Goal: Task Accomplishment & Management: Complete application form

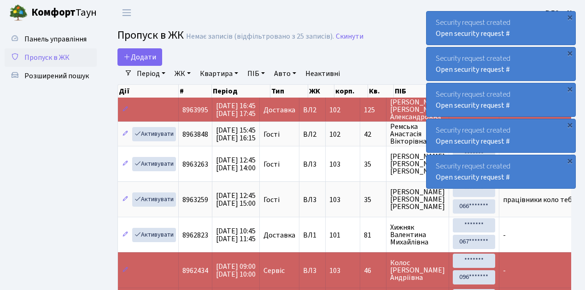
select select "25"
click at [57, 57] on span "Пропуск в ЖК" at bounding box center [46, 58] width 45 height 10
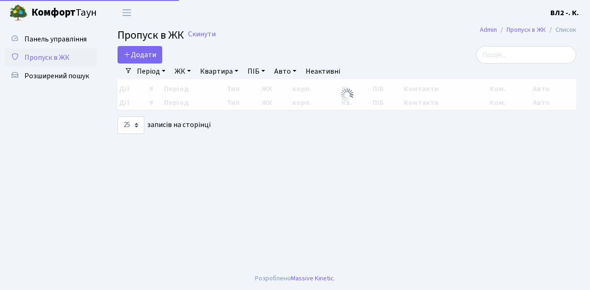
select select "25"
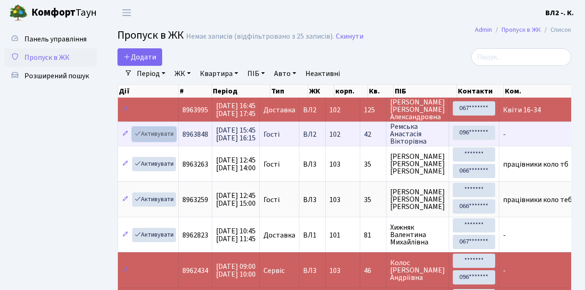
click at [157, 134] on link "Активувати" at bounding box center [154, 134] width 44 height 14
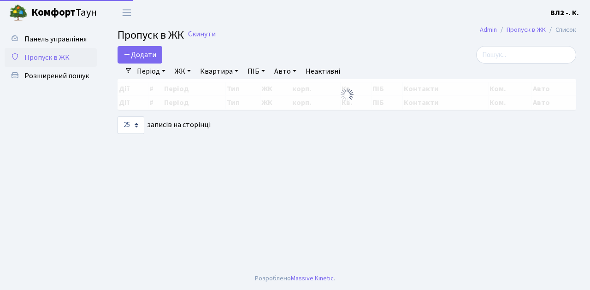
select select "25"
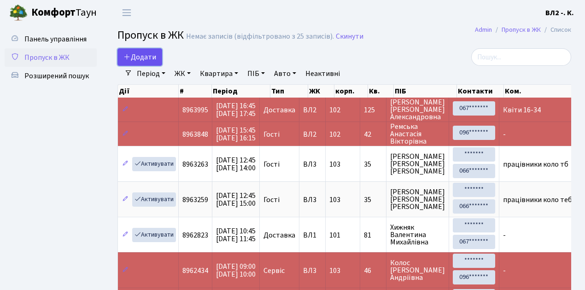
click at [140, 58] on span "Додати" at bounding box center [140, 57] width 33 height 10
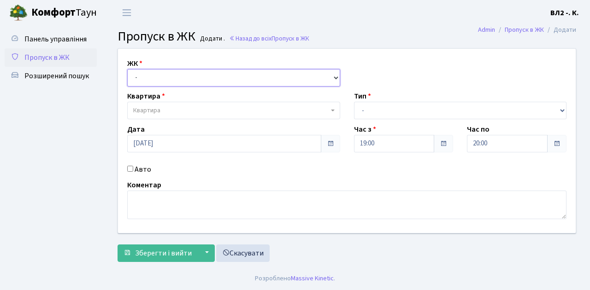
click at [158, 77] on select "- ВЛ1, Ужгородський пров., 4/1 ВЛ2, Голосіївський просп., 76 ВЛ3, пр.Голосіївсь…" at bounding box center [233, 78] width 213 height 18
select select "317"
click at [127, 69] on select "- ВЛ1, Ужгородський пров., 4/1 ВЛ2, Голосіївський просп., 76 ВЛ3, пр.Голосіївсь…" at bounding box center [233, 78] width 213 height 18
select select
click at [171, 111] on span "Квартира" at bounding box center [230, 110] width 195 height 9
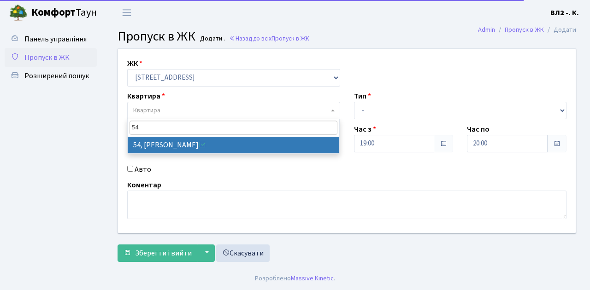
type input "54"
select select "38101"
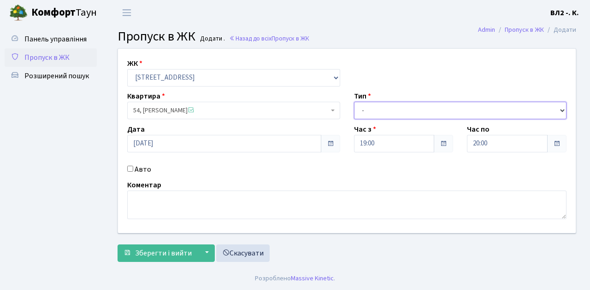
click at [368, 112] on select "- Доставка Таксі Гості Сервіс" at bounding box center [460, 111] width 213 height 18
select select "1"
click at [354, 102] on select "- Доставка Таксі Гості Сервіс" at bounding box center [460, 111] width 213 height 18
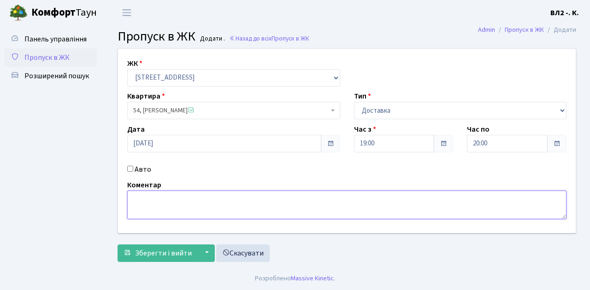
click at [144, 195] on textarea at bounding box center [346, 205] width 439 height 29
type textarea "П"
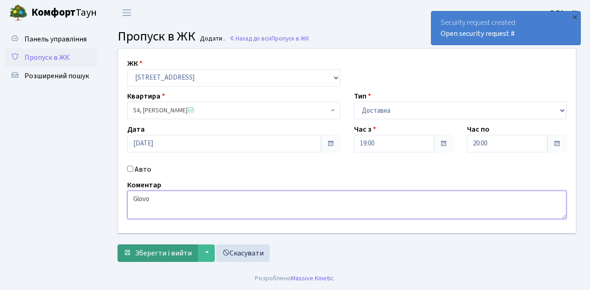
type textarea "Glovo"
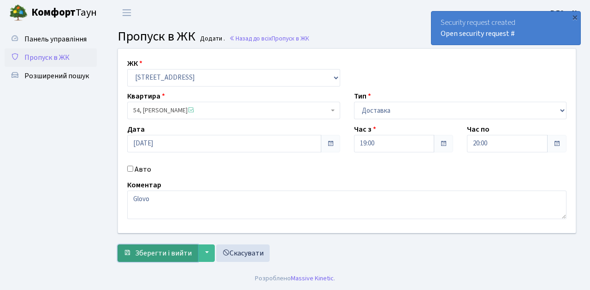
click at [176, 252] on span "Зберегти і вийти" at bounding box center [163, 253] width 57 height 10
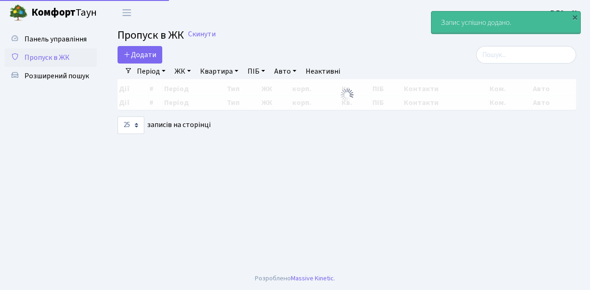
select select "25"
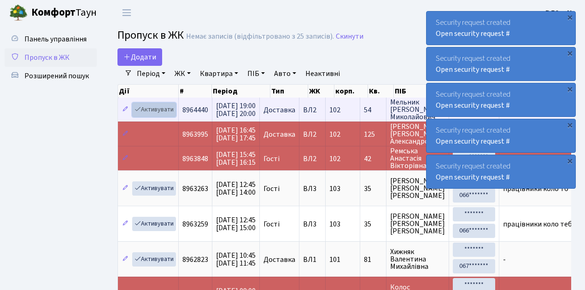
click at [158, 111] on link "Активувати" at bounding box center [154, 110] width 44 height 14
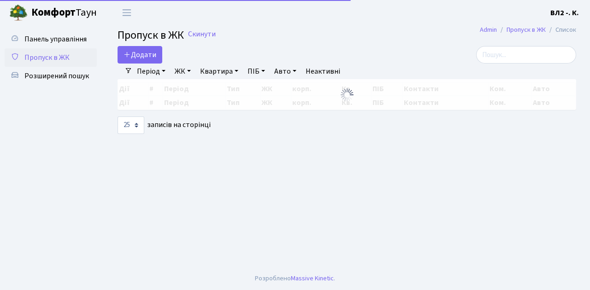
select select "25"
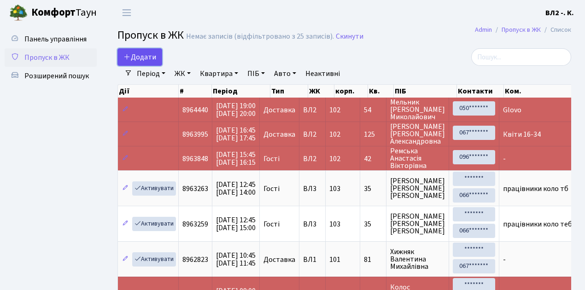
click at [148, 59] on span "Додати" at bounding box center [140, 57] width 33 height 10
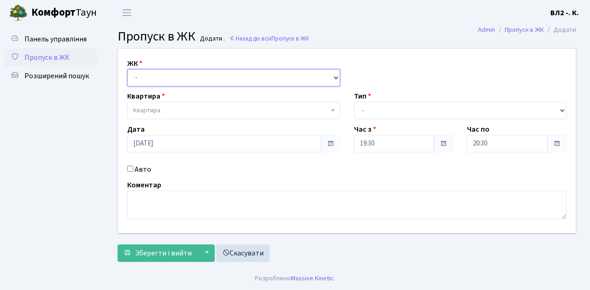
click at [157, 77] on select "- [STREET_ADDRESS][PERSON_NAME]" at bounding box center [233, 78] width 213 height 18
select select "316"
click at [127, 69] on select "- [STREET_ADDRESS][PERSON_NAME]" at bounding box center [233, 78] width 213 height 18
select select
click at [175, 109] on span "Квартира" at bounding box center [230, 110] width 195 height 9
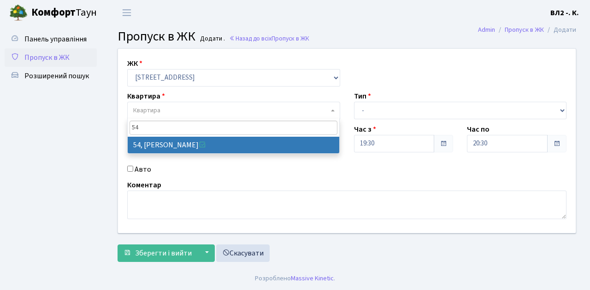
type input "54"
select select "37489"
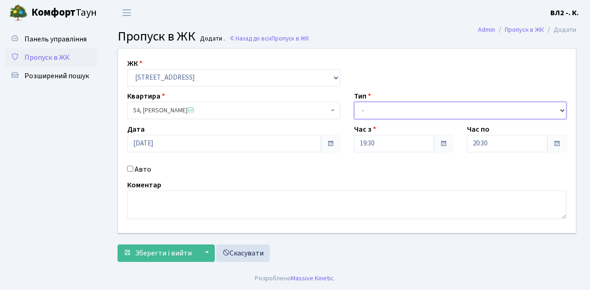
click at [393, 110] on select "- Доставка Таксі Гості Сервіс" at bounding box center [460, 111] width 213 height 18
select select "3"
click at [354, 102] on select "- Доставка Таксі Гості Сервіс" at bounding box center [460, 111] width 213 height 18
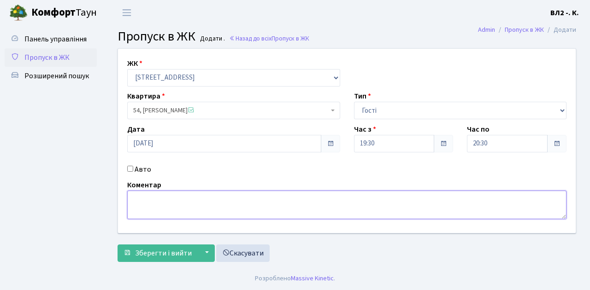
click at [144, 207] on textarea at bounding box center [346, 205] width 439 height 29
type textarea "u"
type textarea "гості"
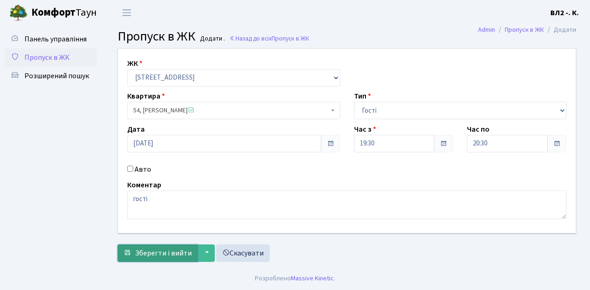
click at [152, 259] on button "Зберегти і вийти" at bounding box center [158, 254] width 80 height 18
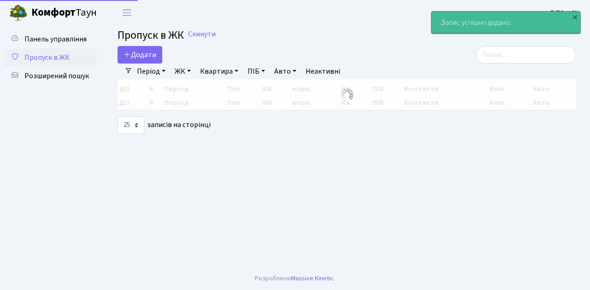
select select "25"
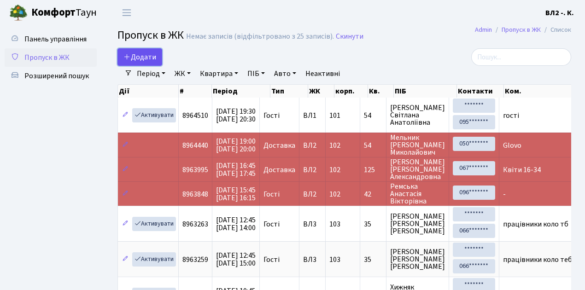
click at [136, 55] on span "Додати" at bounding box center [140, 57] width 33 height 10
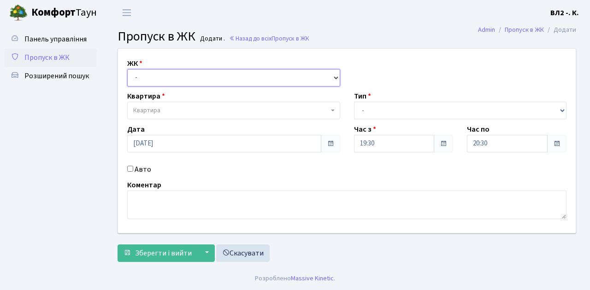
click at [147, 76] on select "- [STREET_ADDRESS][PERSON_NAME]" at bounding box center [233, 78] width 213 height 18
select select "317"
click at [127, 69] on select "- [STREET_ADDRESS][PERSON_NAME]" at bounding box center [233, 78] width 213 height 18
select select
click at [163, 109] on span "Квартира" at bounding box center [230, 110] width 195 height 9
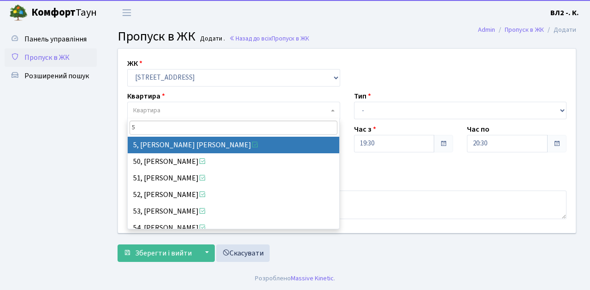
type input "5"
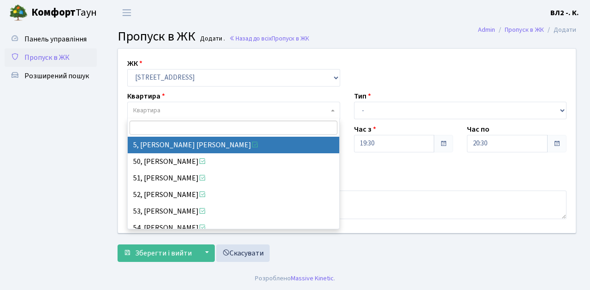
select select "37954"
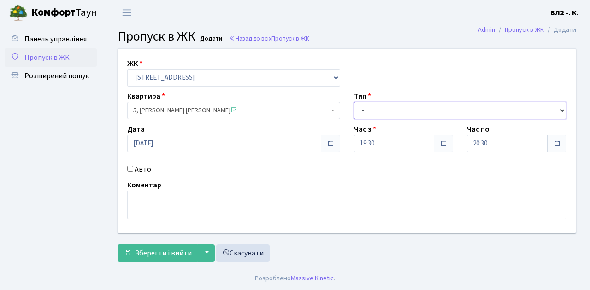
click at [377, 112] on select "- Доставка Таксі Гості Сервіс" at bounding box center [460, 111] width 213 height 18
select select "1"
click at [354, 102] on select "- Доставка Таксі Гості Сервіс" at bounding box center [460, 111] width 213 height 18
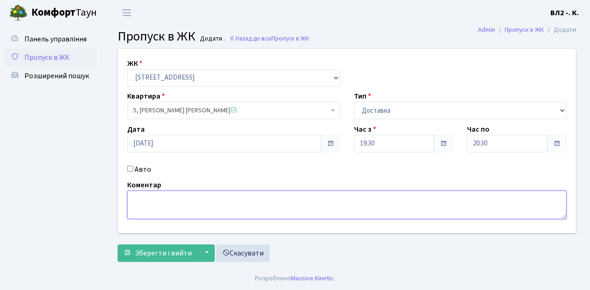
click at [144, 204] on textarea at bounding box center [346, 205] width 439 height 29
type textarea "Glovo"
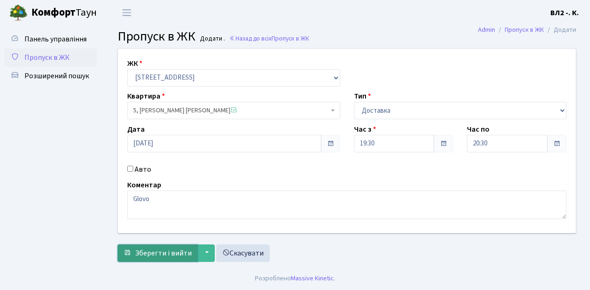
click at [159, 255] on span "Зберегти і вийти" at bounding box center [163, 253] width 57 height 10
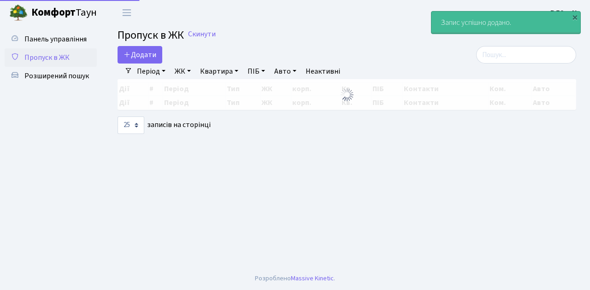
select select "25"
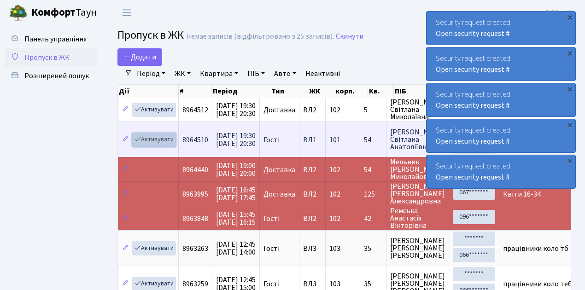
click at [161, 138] on link "Активувати" at bounding box center [154, 140] width 44 height 14
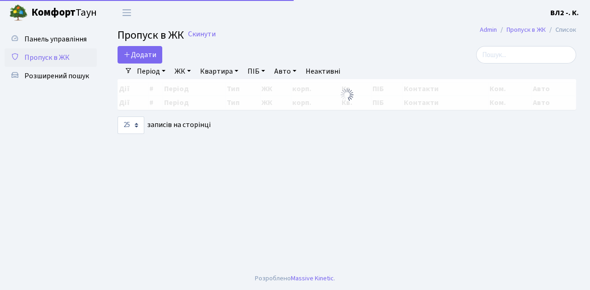
select select "25"
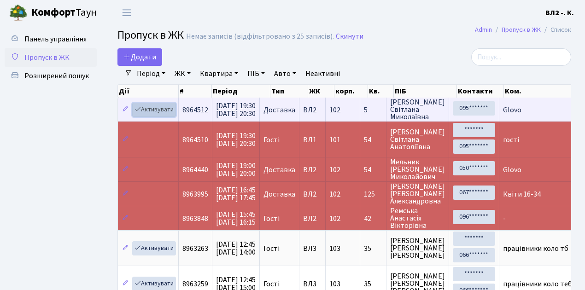
click at [169, 108] on link "Активувати" at bounding box center [154, 110] width 44 height 14
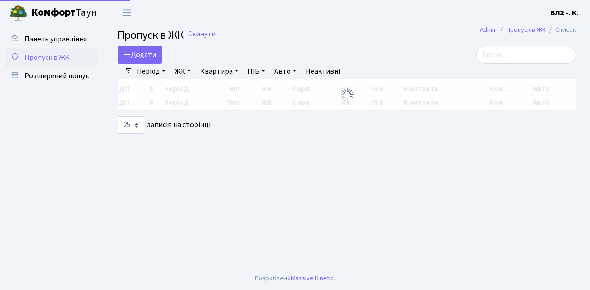
select select "25"
